Goal: Task Accomplishment & Management: Use online tool/utility

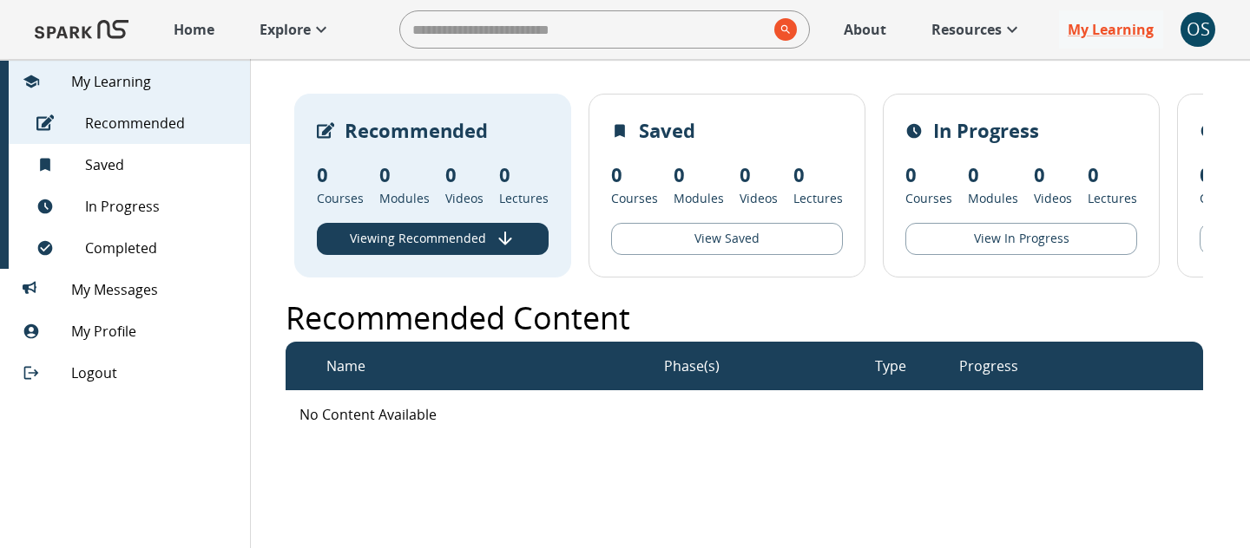
click at [1198, 23] on div "OS" at bounding box center [1197, 29] width 35 height 35
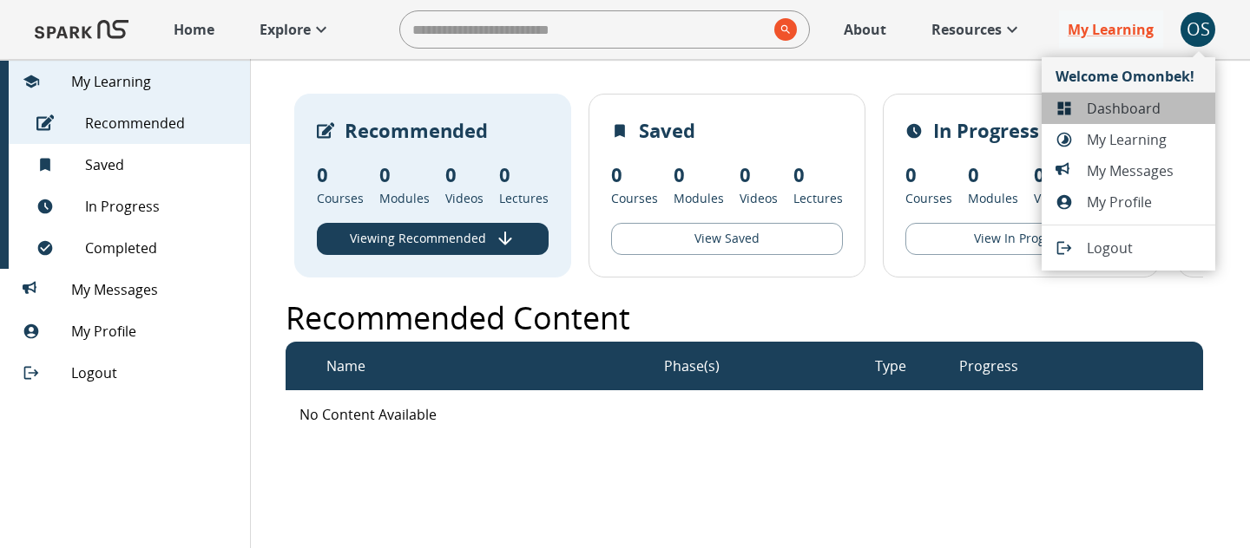
click at [1133, 104] on span "Dashboard" at bounding box center [1144, 108] width 115 height 21
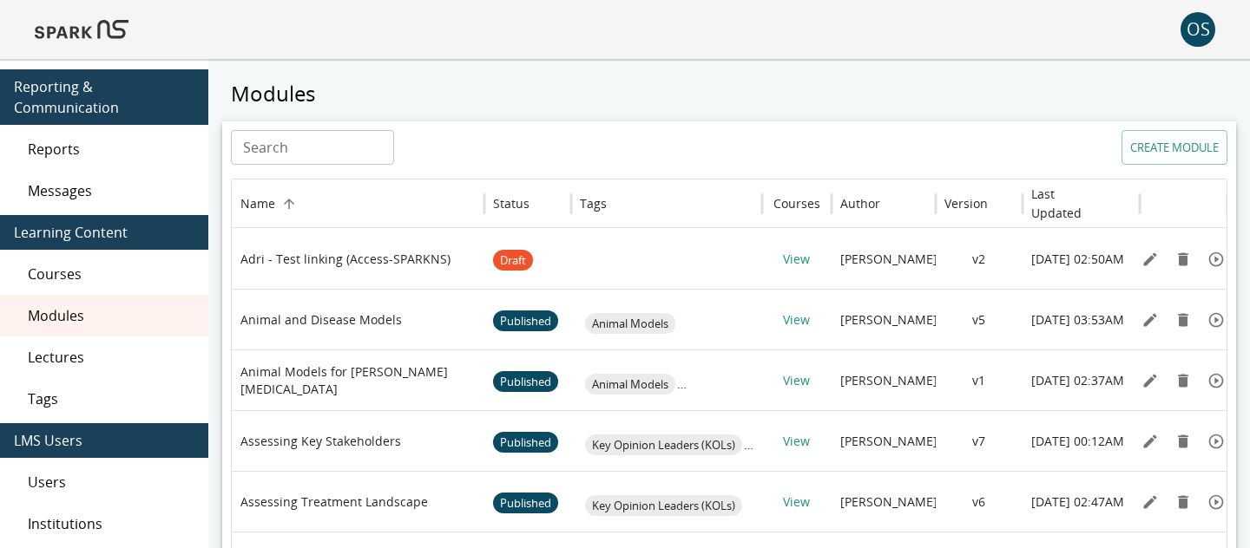
click at [118, 155] on span "Reports" at bounding box center [111, 149] width 167 height 21
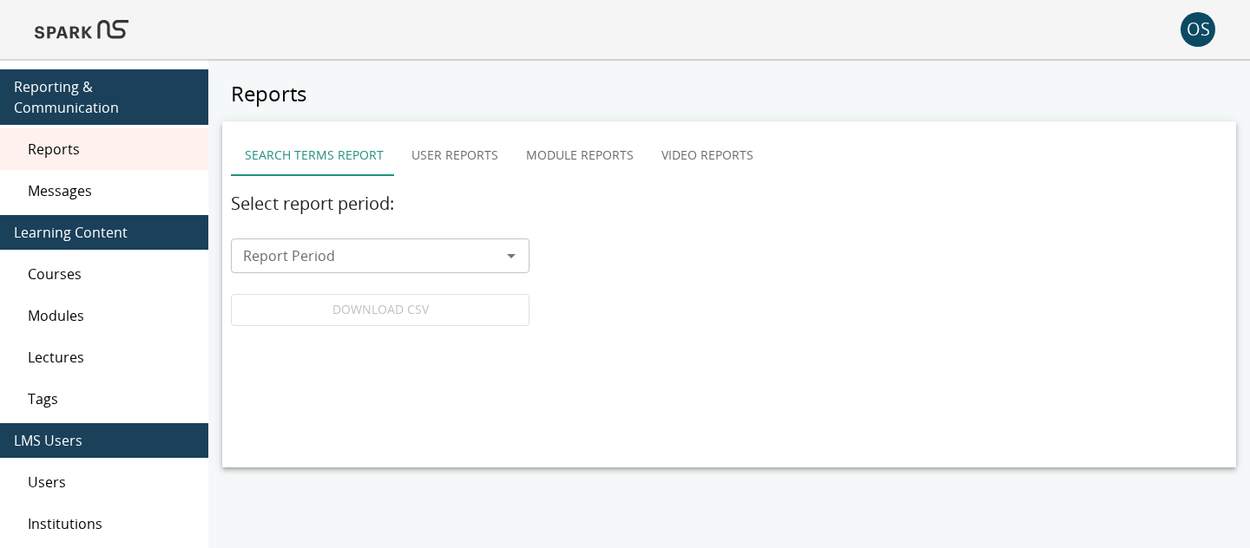
click at [578, 161] on button "Module Reports" at bounding box center [579, 156] width 135 height 42
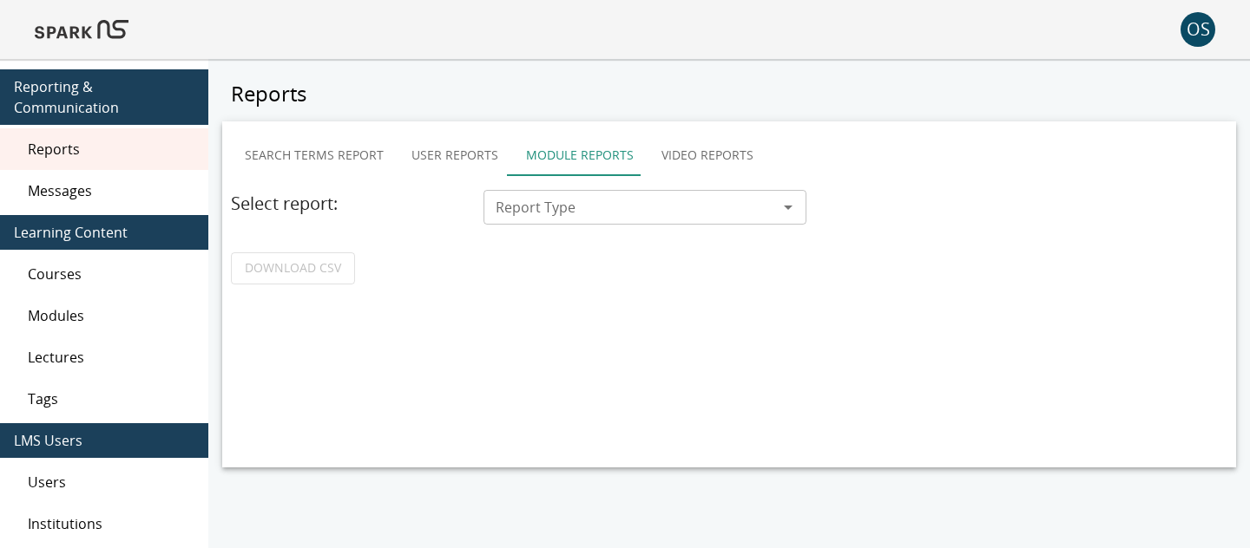
click at [594, 215] on input "Report Type" at bounding box center [631, 207] width 284 height 24
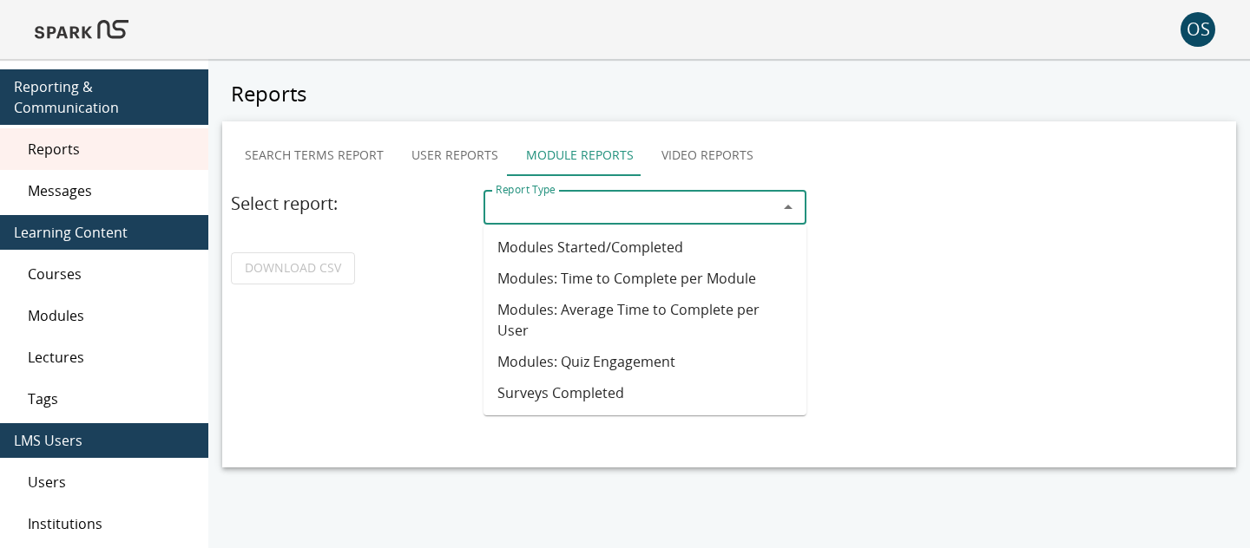
click at [551, 346] on li "Modules: Quiz Engagement" at bounding box center [644, 361] width 323 height 31
type input "**********"
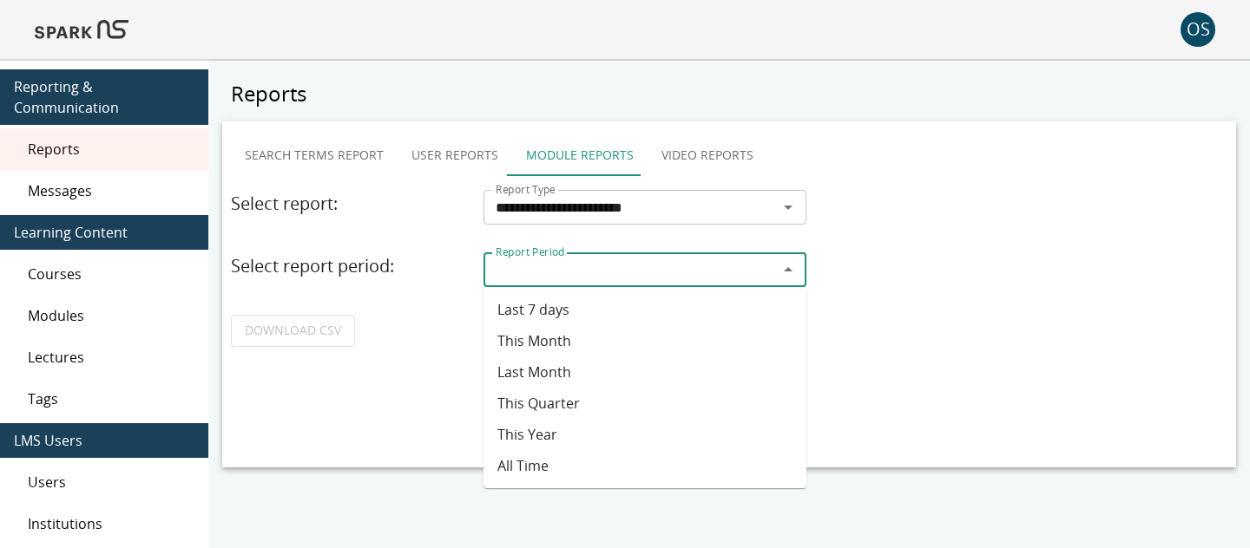
click at [520, 273] on input "Report Period" at bounding box center [631, 270] width 284 height 24
click at [532, 427] on li "This Year" at bounding box center [644, 434] width 323 height 31
type input "*********"
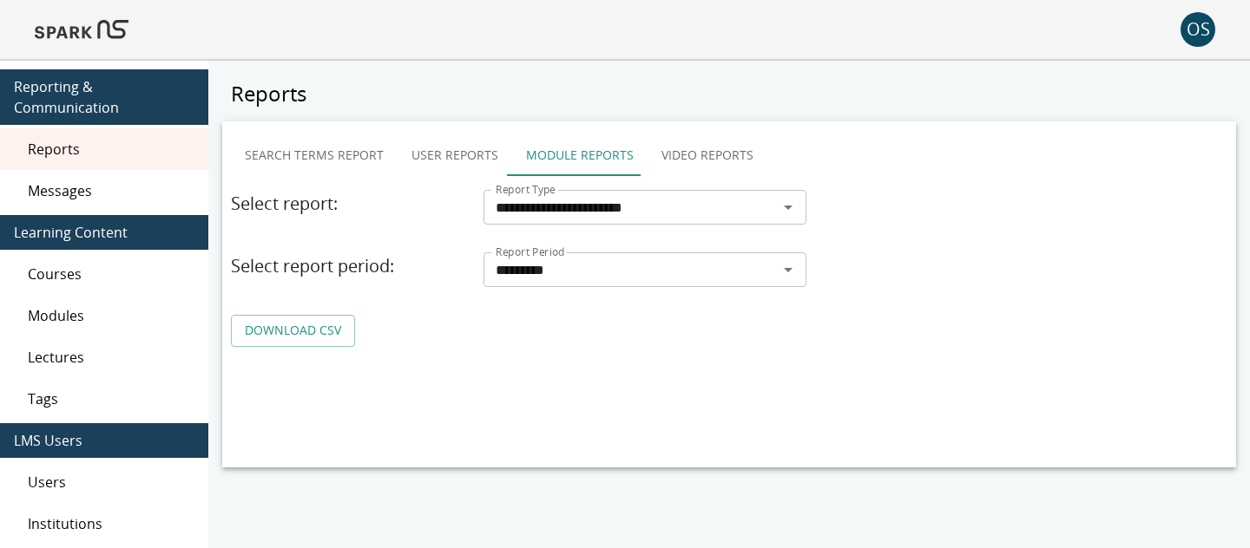
click at [331, 332] on link "DOWNLOAD CSV" at bounding box center [293, 331] width 124 height 32
